Goal: Check status: Check status

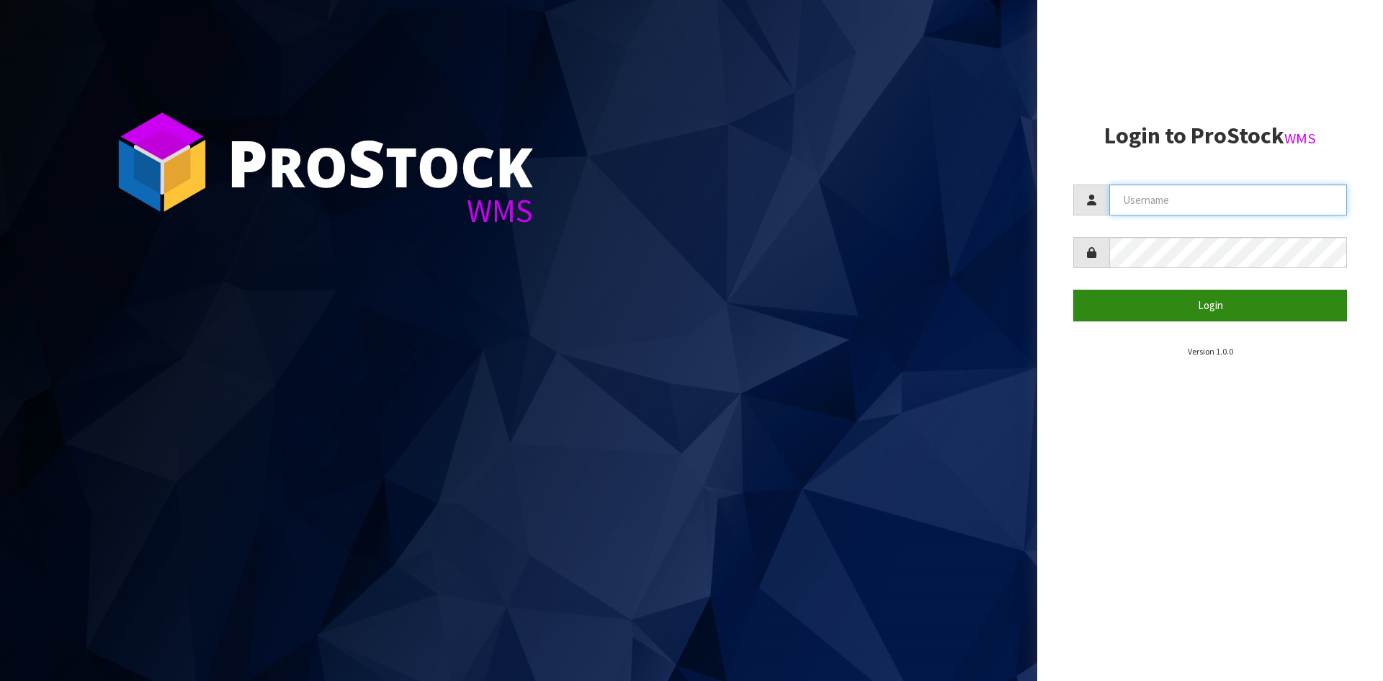
type input "YOURREFORMER"
click at [1179, 305] on button "Login" at bounding box center [1210, 304] width 274 height 31
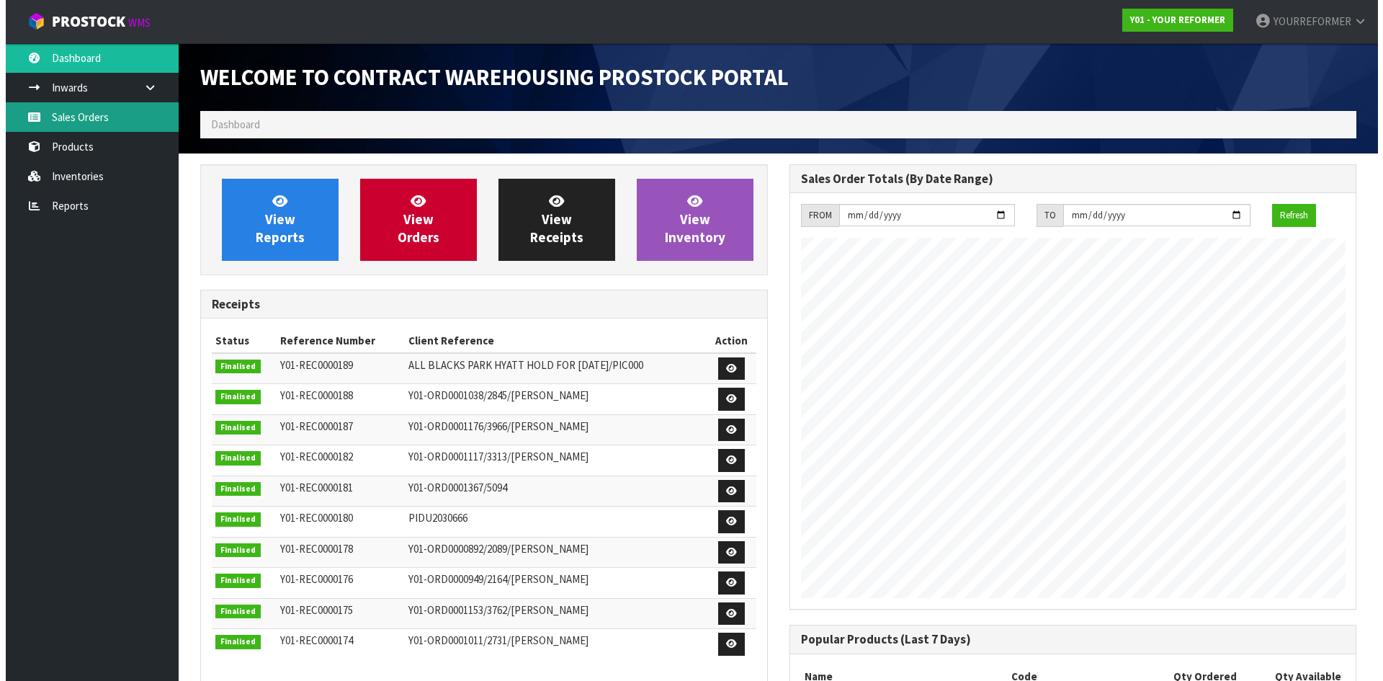
scroll to position [659, 588]
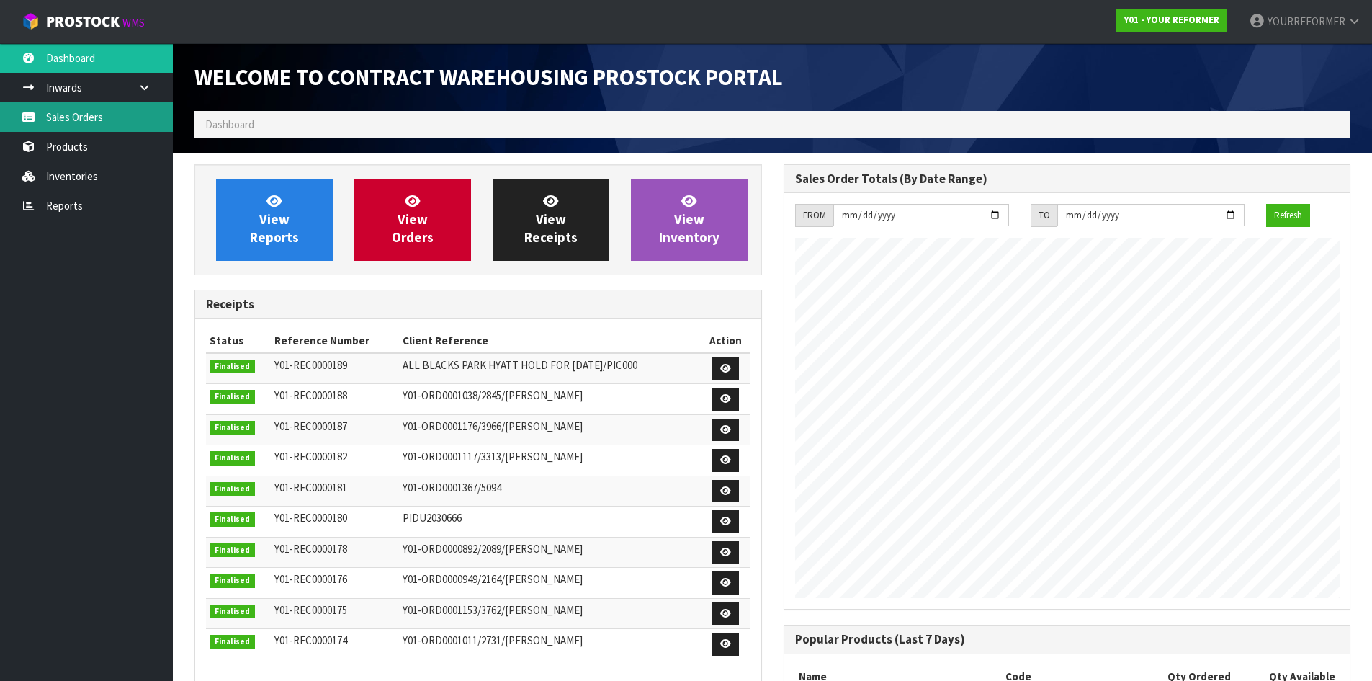
click at [128, 109] on link "Sales Orders" at bounding box center [86, 117] width 173 height 30
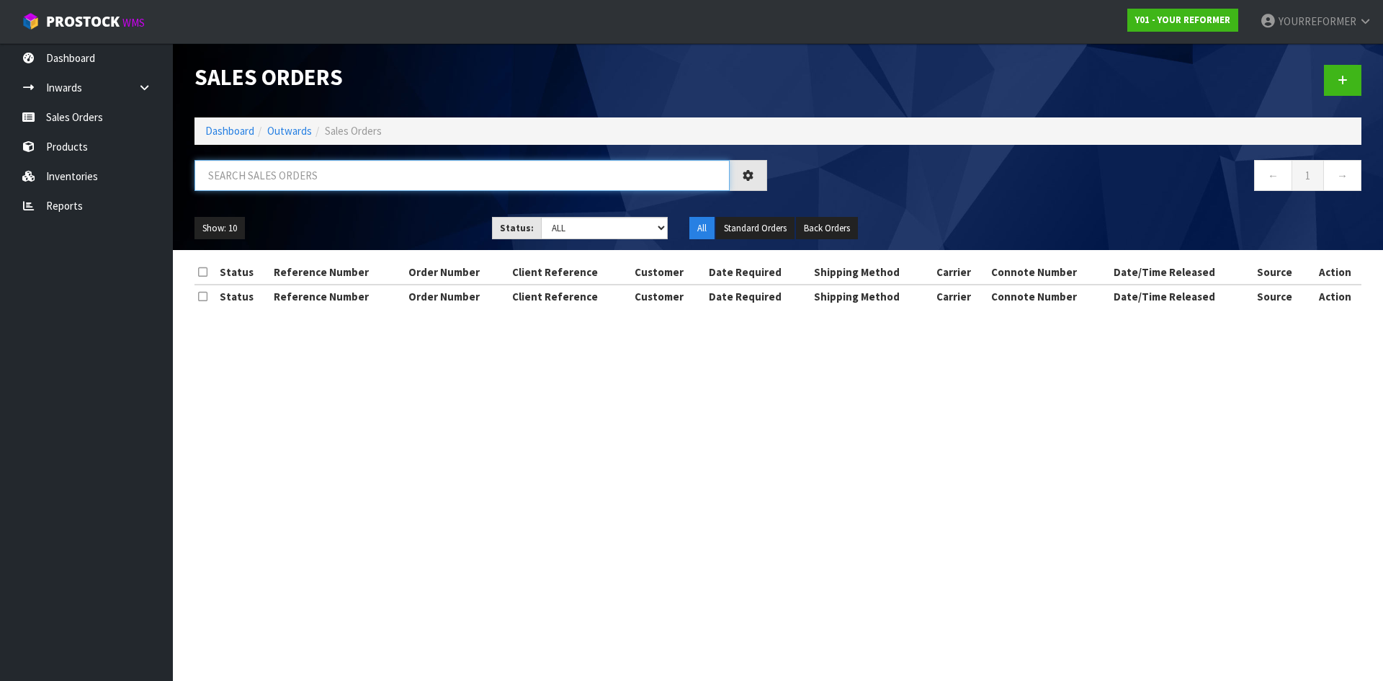
click at [256, 171] on input "text" at bounding box center [461, 175] width 535 height 31
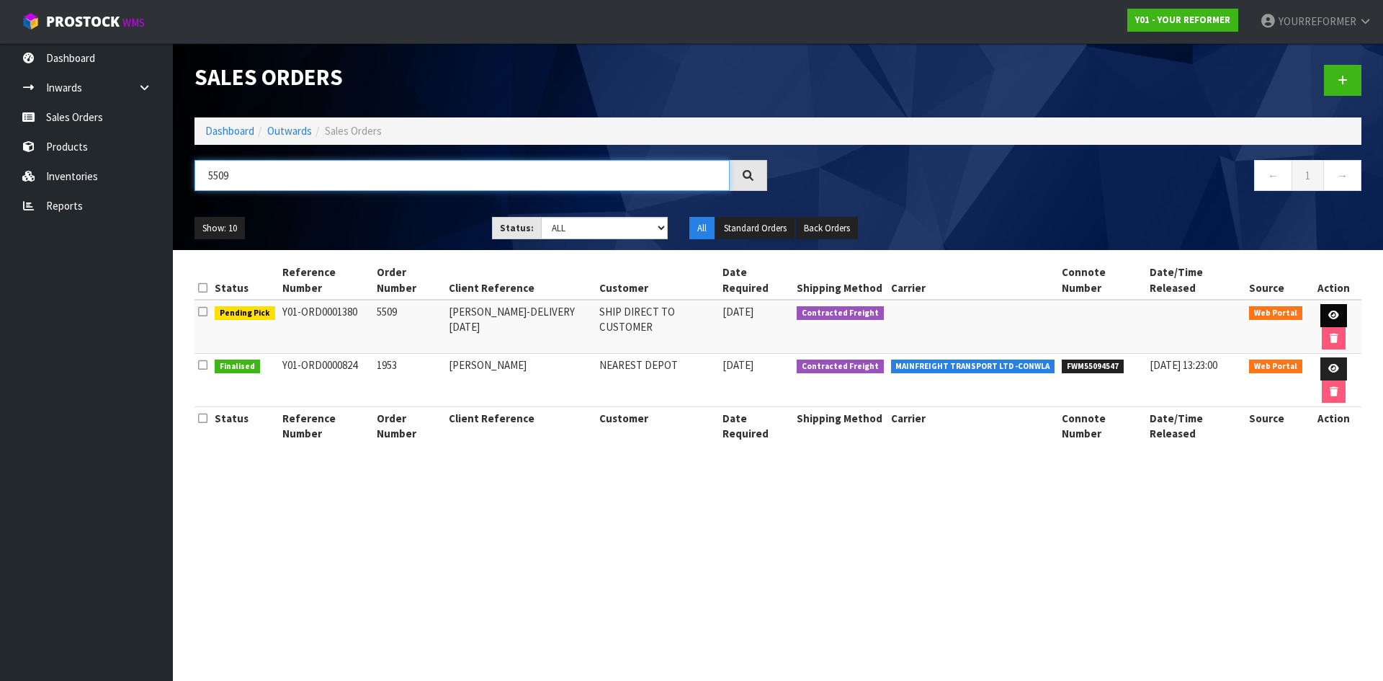
type input "5509"
click at [1331, 315] on icon at bounding box center [1333, 314] width 11 height 9
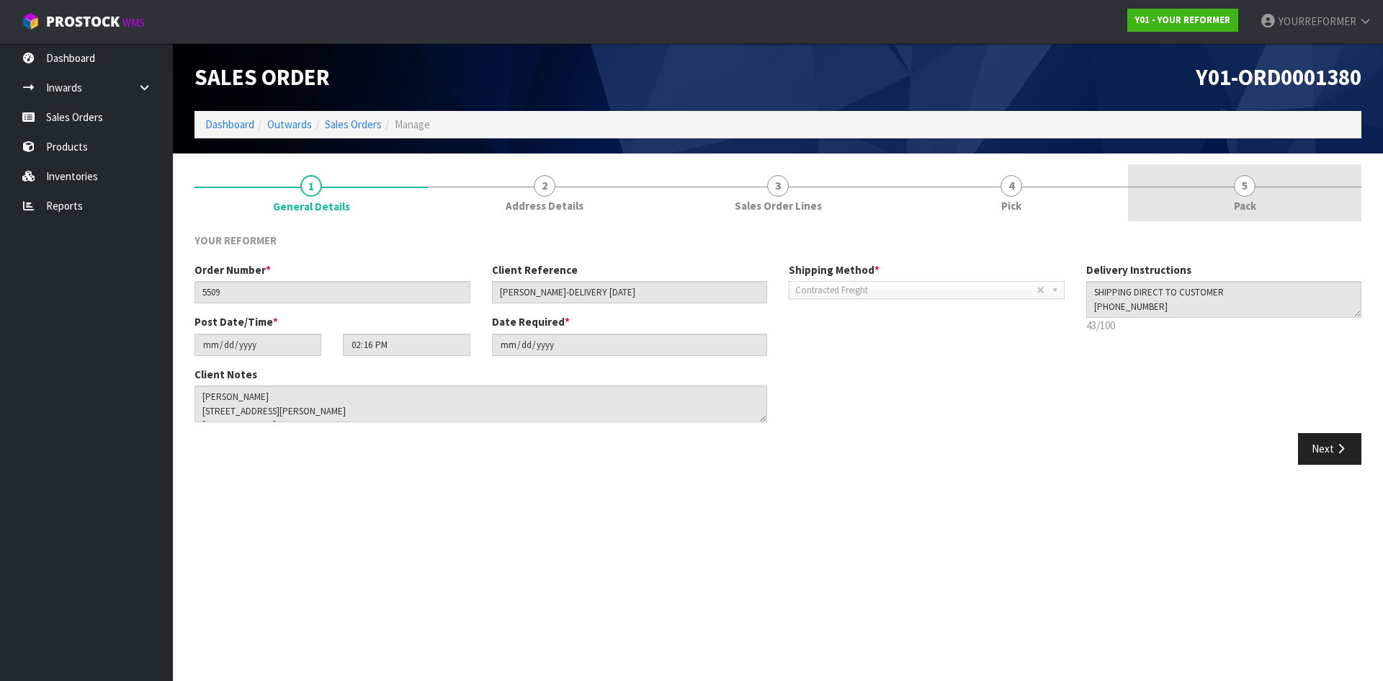
click at [1235, 205] on span "Pack" at bounding box center [1245, 205] width 22 height 15
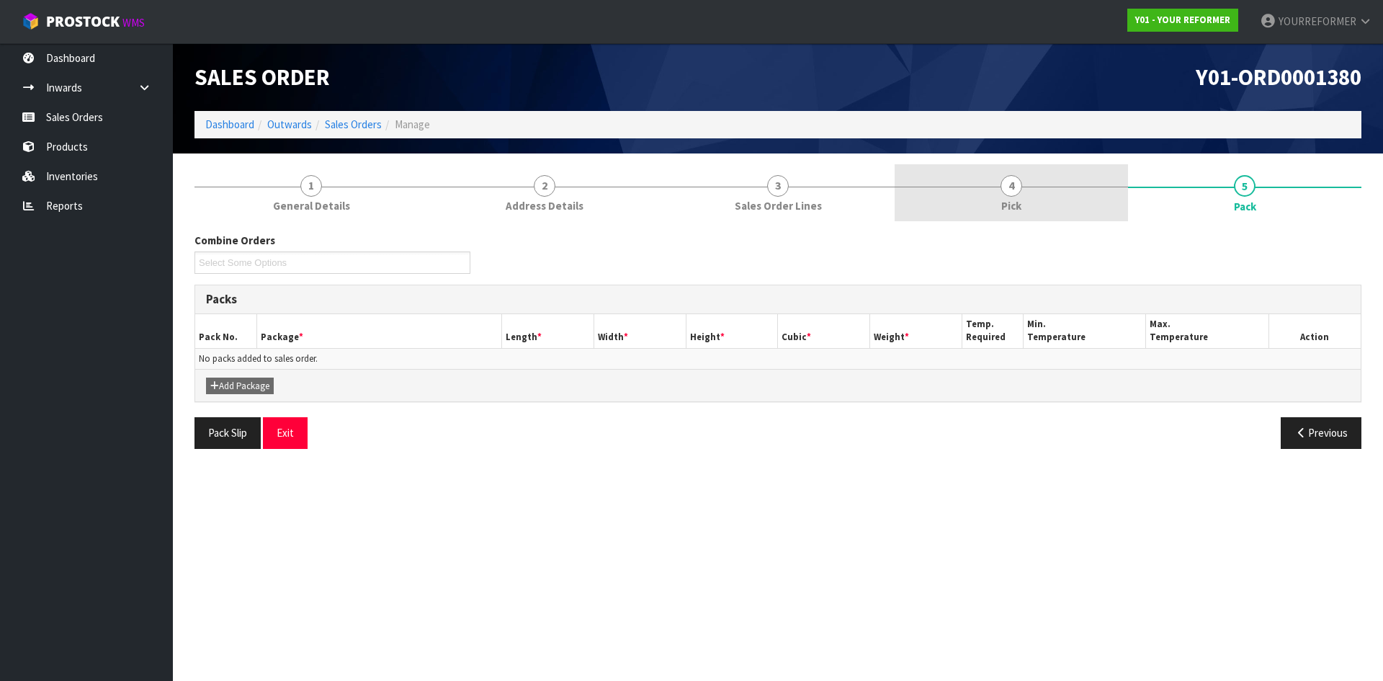
click at [1013, 195] on span "4" at bounding box center [1011, 186] width 22 height 22
